Goal: Task Accomplishment & Management: Manage account settings

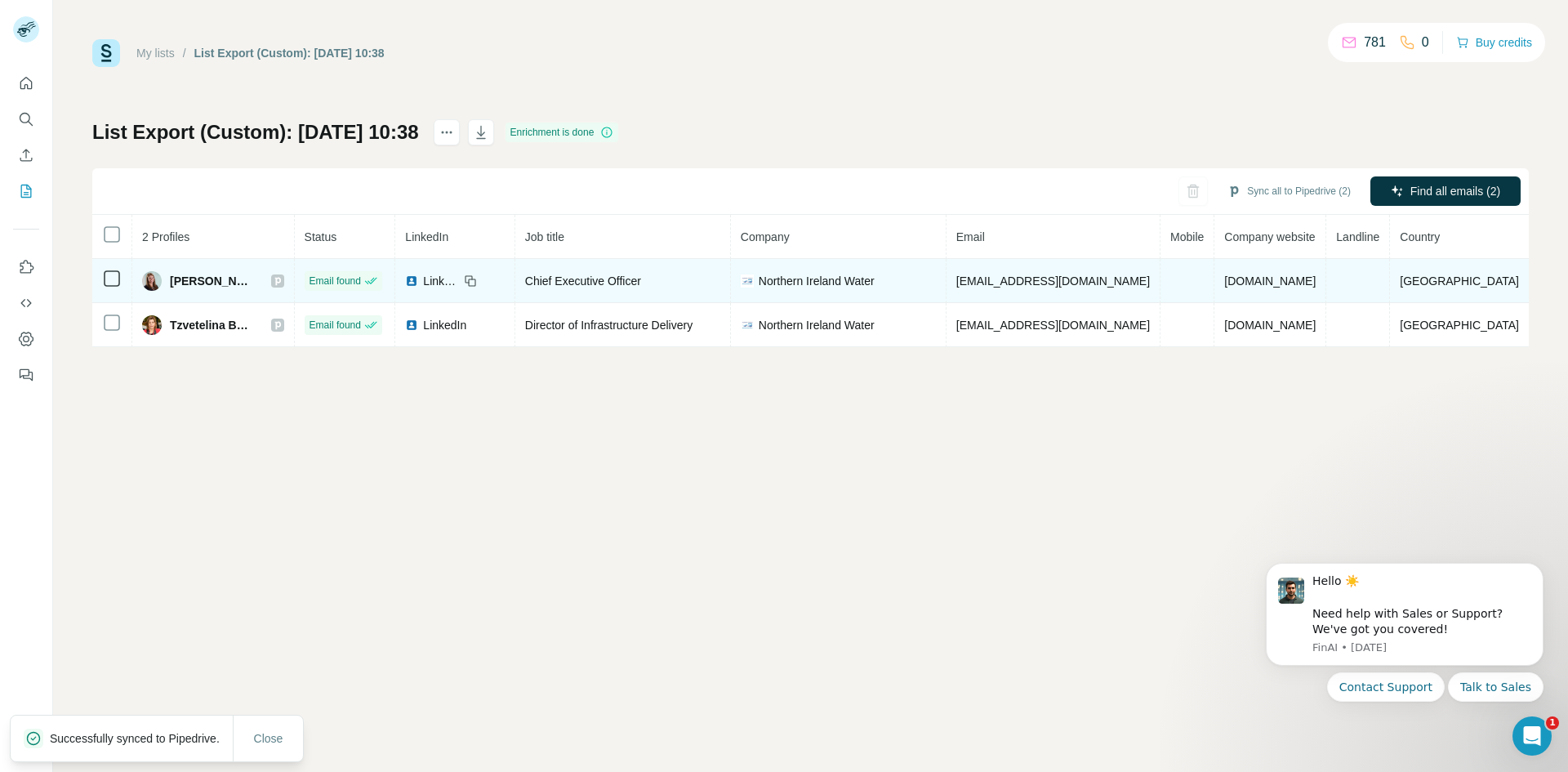
click at [109, 287] on icon at bounding box center [112, 279] width 20 height 20
